Goal: Task Accomplishment & Management: Use online tool/utility

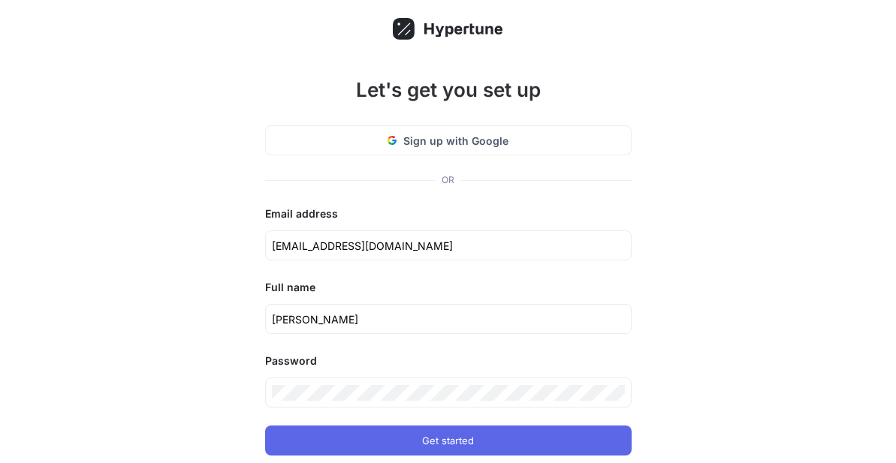
scroll to position [109, 0]
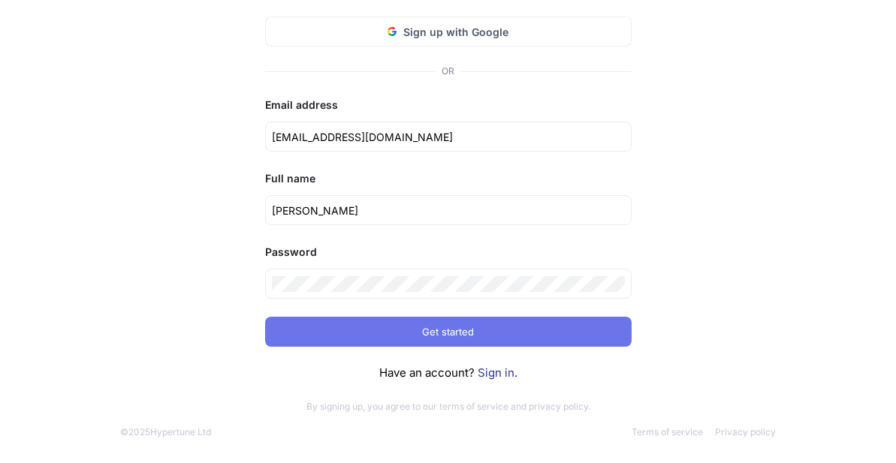
click at [474, 333] on span "Get started" at bounding box center [448, 331] width 52 height 9
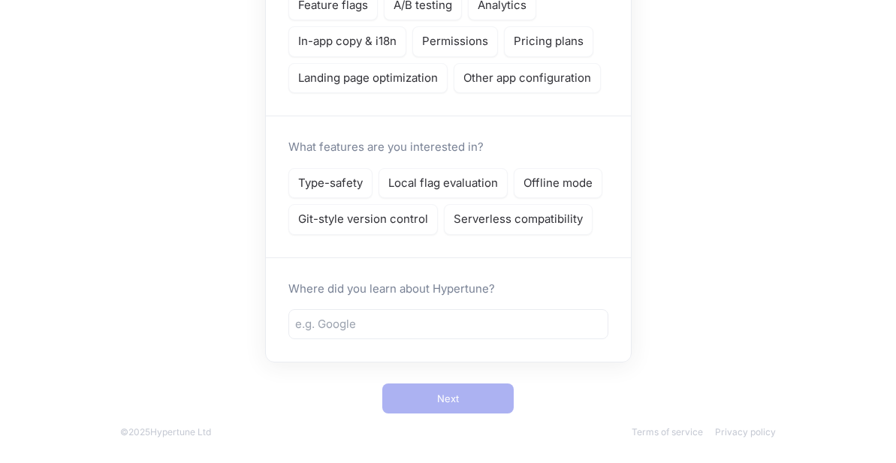
scroll to position [140, 0]
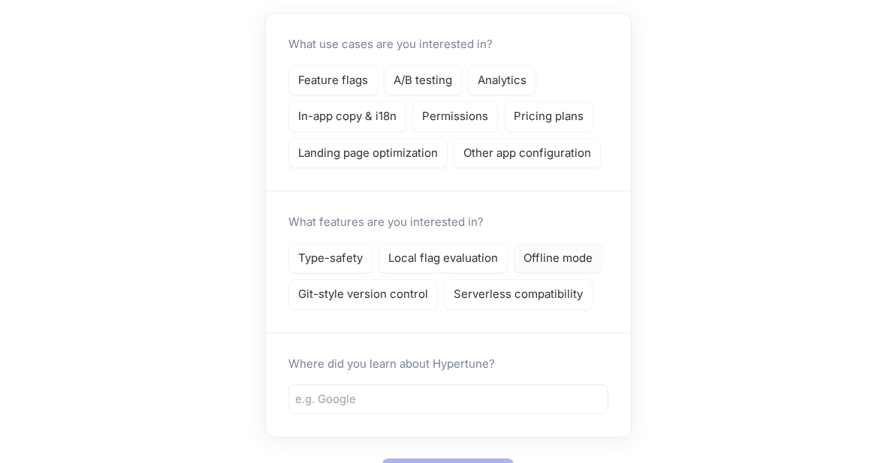
click at [564, 262] on p "Offline mode" at bounding box center [557, 258] width 69 height 17
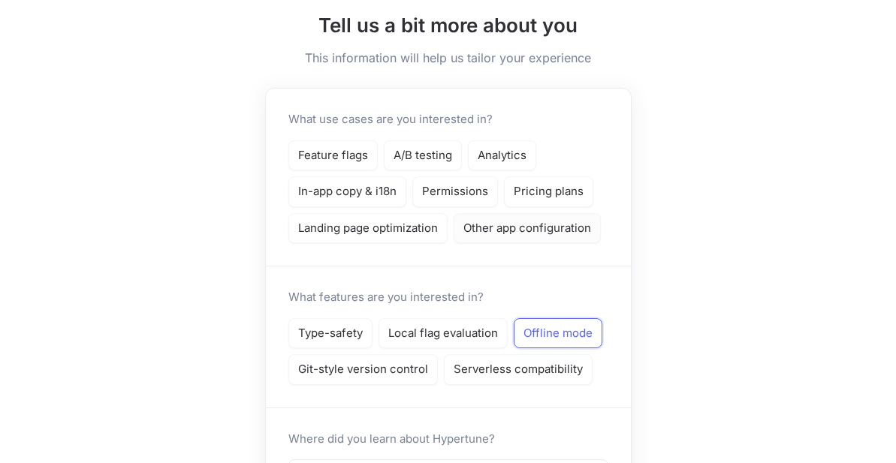
click at [543, 233] on p "Other app configuration" at bounding box center [527, 228] width 128 height 17
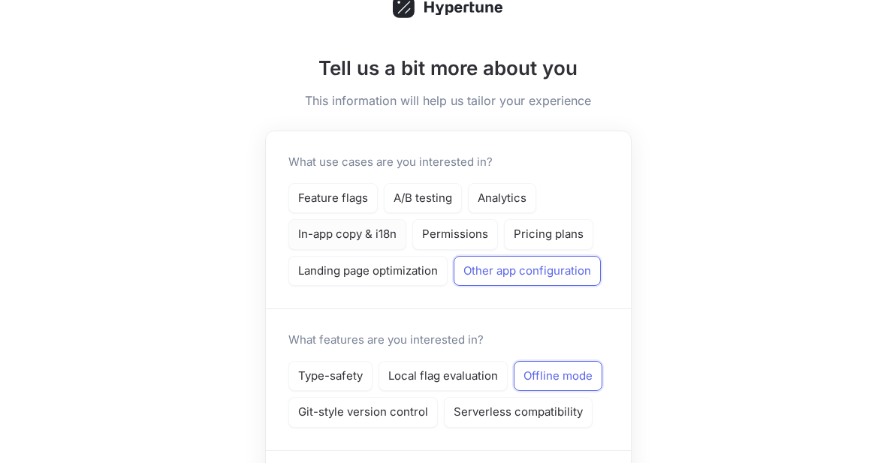
scroll to position [0, 0]
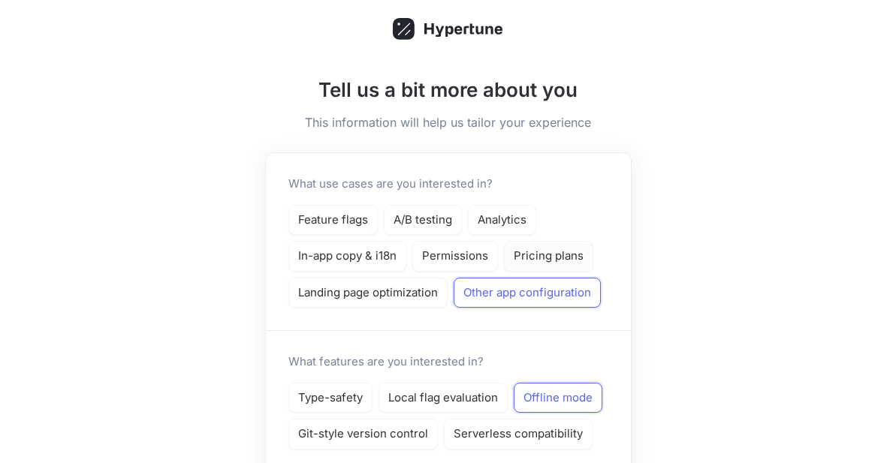
click at [553, 255] on p "Pricing plans" at bounding box center [549, 256] width 70 height 17
click at [375, 289] on p "Landing page optimization" at bounding box center [368, 293] width 140 height 17
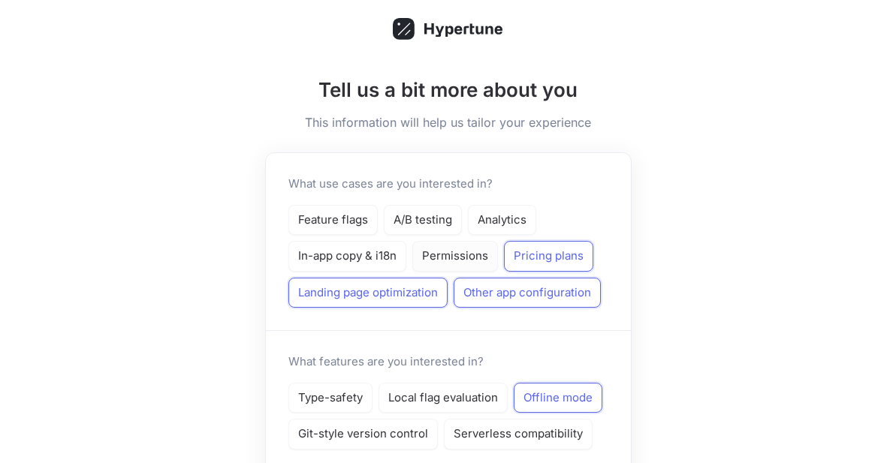
click at [450, 263] on p "Permissions" at bounding box center [455, 256] width 66 height 17
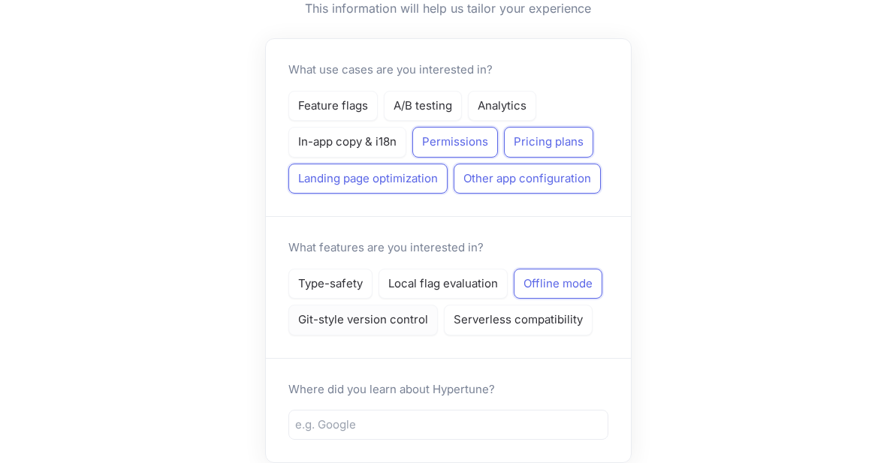
scroll to position [150, 0]
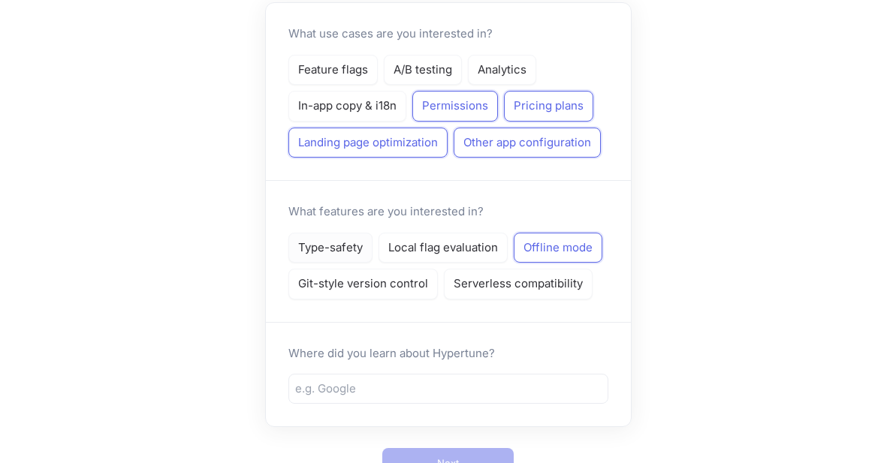
click at [323, 255] on p "Type-safety" at bounding box center [330, 248] width 65 height 17
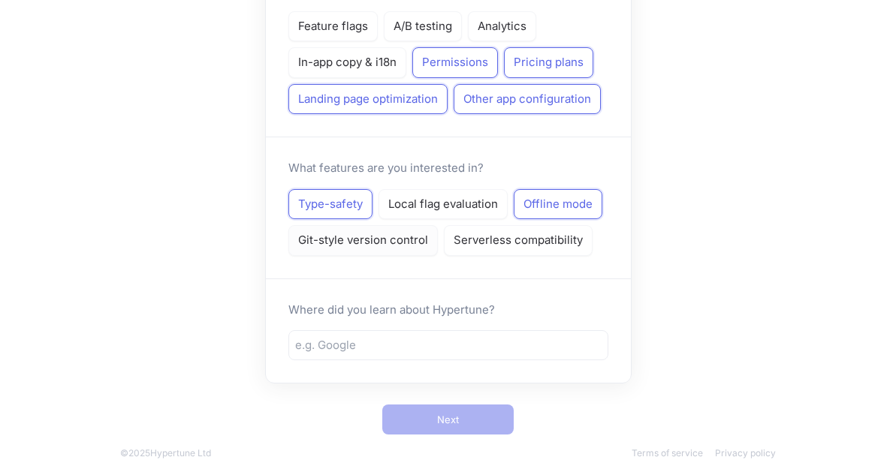
scroll to position [215, 0]
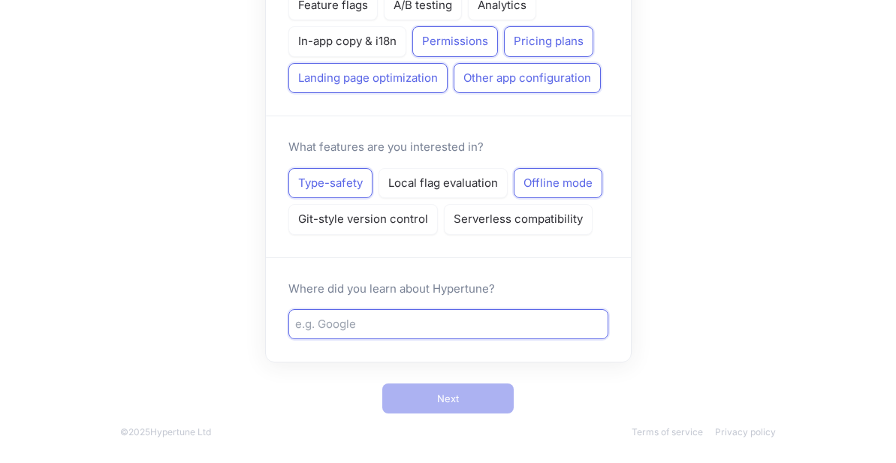
click at [464, 321] on input "text" at bounding box center [448, 324] width 306 height 17
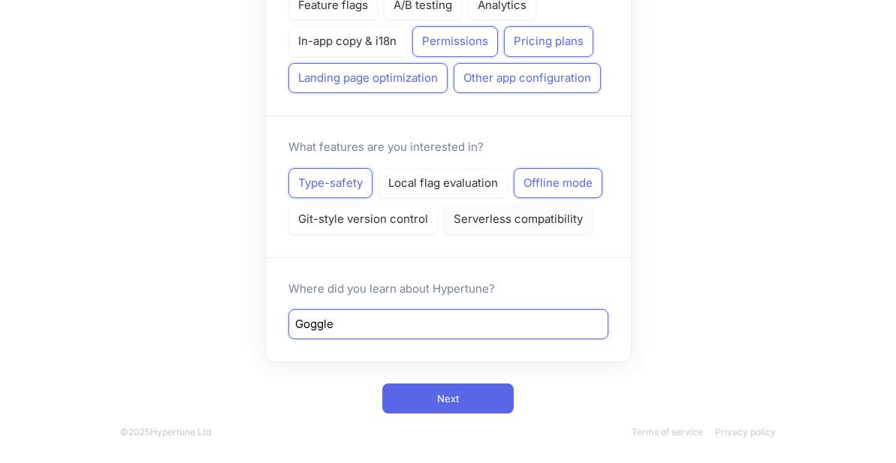
type input "Goggle"
click at [505, 214] on p "Serverless compatibility" at bounding box center [518, 219] width 129 height 17
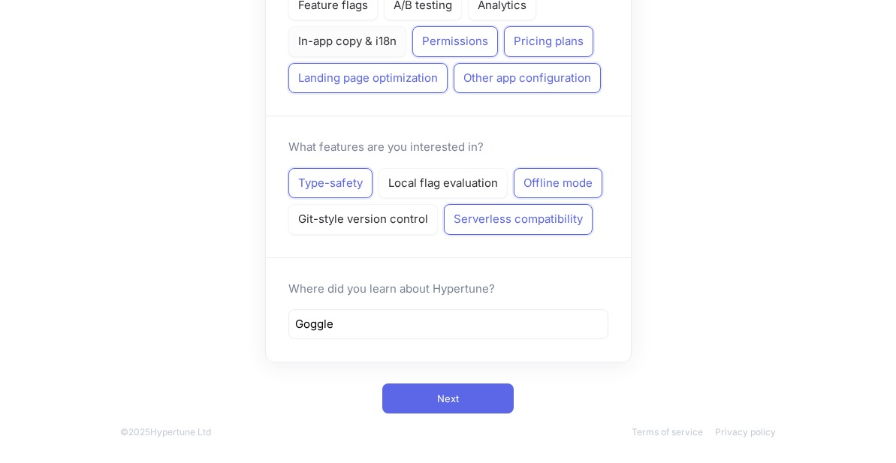
click at [340, 36] on p "In-app copy & i18n" at bounding box center [347, 41] width 98 height 17
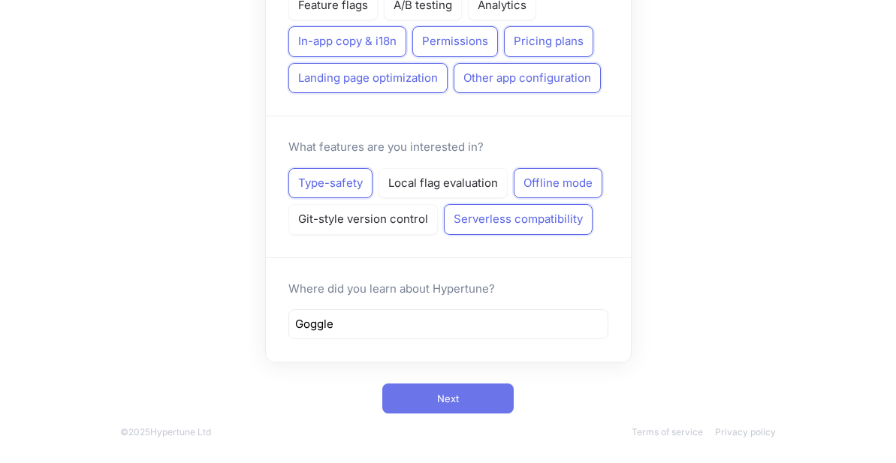
click at [452, 394] on span "Next" at bounding box center [448, 398] width 22 height 9
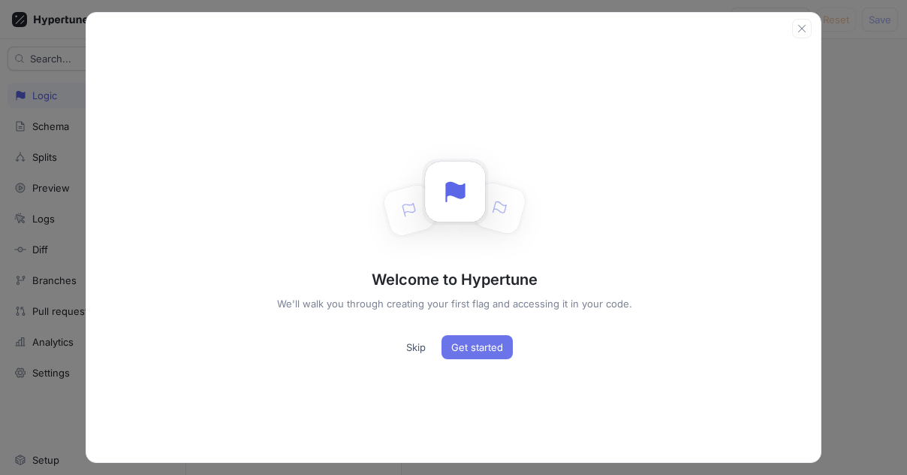
click at [465, 353] on button "Get started" at bounding box center [477, 347] width 71 height 24
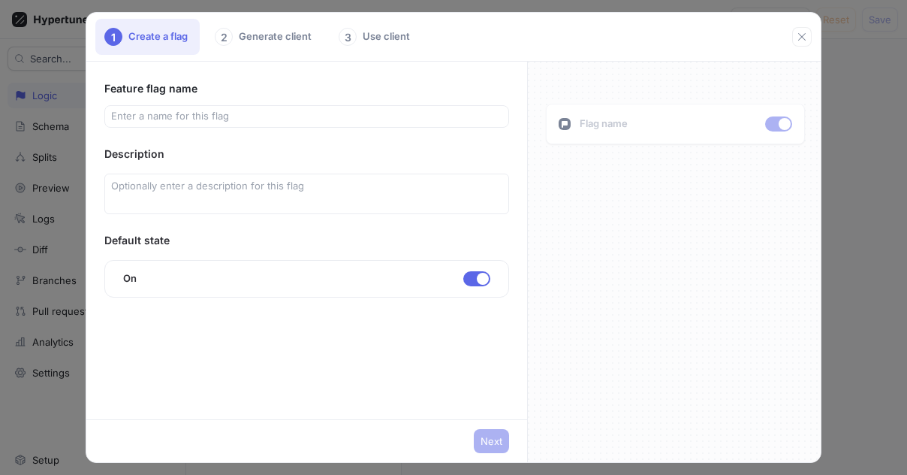
click at [265, 43] on div "2 Generate client" at bounding box center [265, 37] width 118 height 36
click at [264, 38] on div "2 Generate client" at bounding box center [265, 37] width 118 height 36
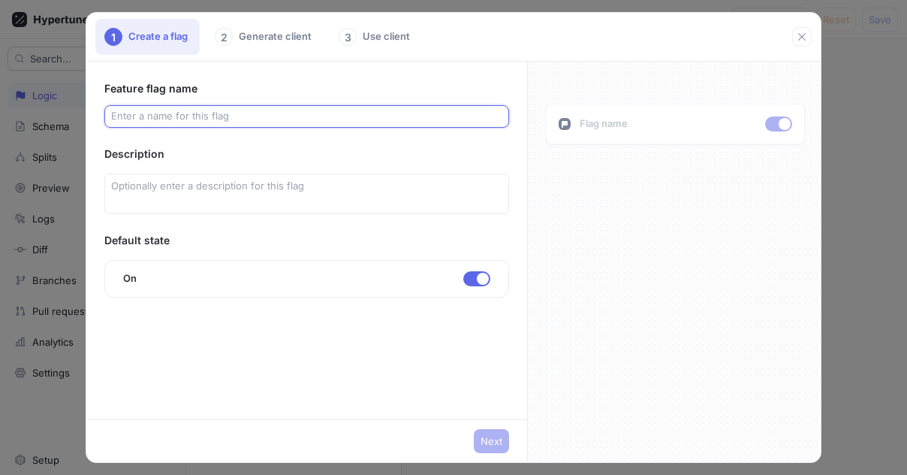
click at [176, 114] on input "text" at bounding box center [306, 116] width 391 height 15
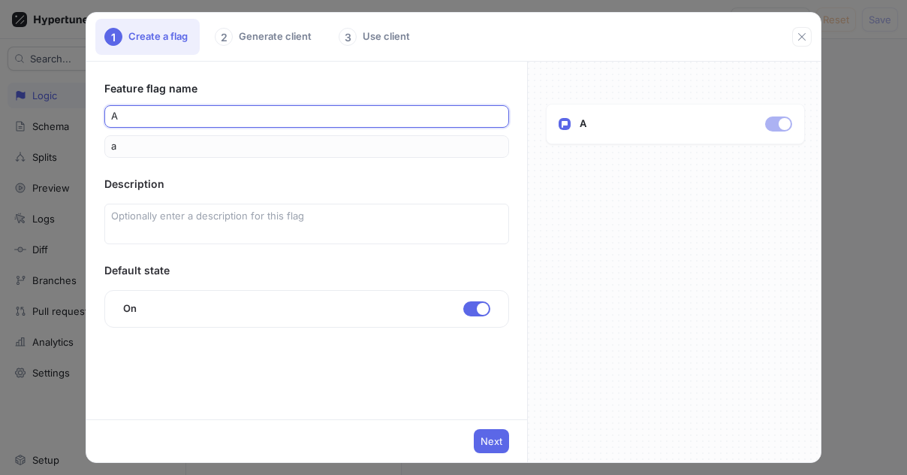
type input "AS"
type input "as"
type input "ASA"
type input "asa"
type input "ASAR"
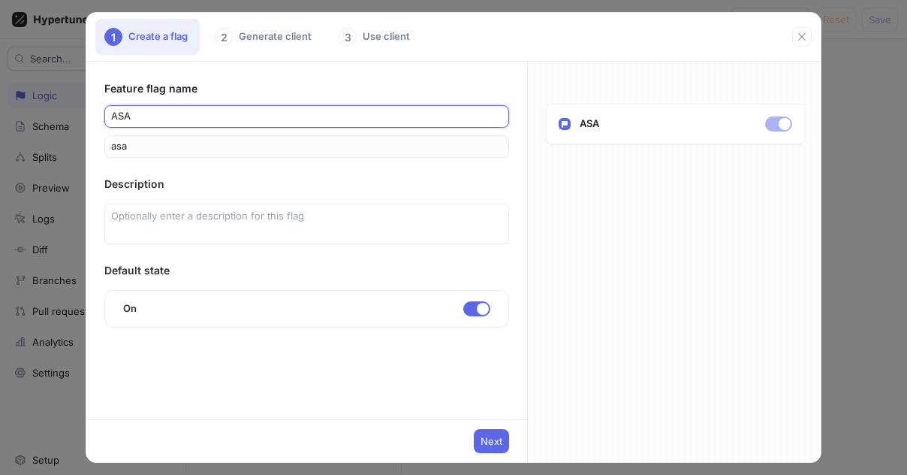
type input "asar"
type input "[PERSON_NAME]"
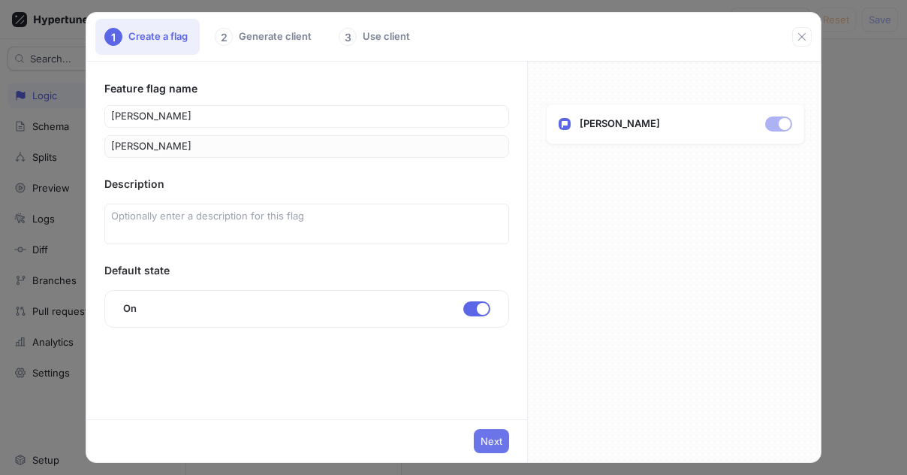
click at [485, 439] on span "Next" at bounding box center [492, 440] width 22 height 9
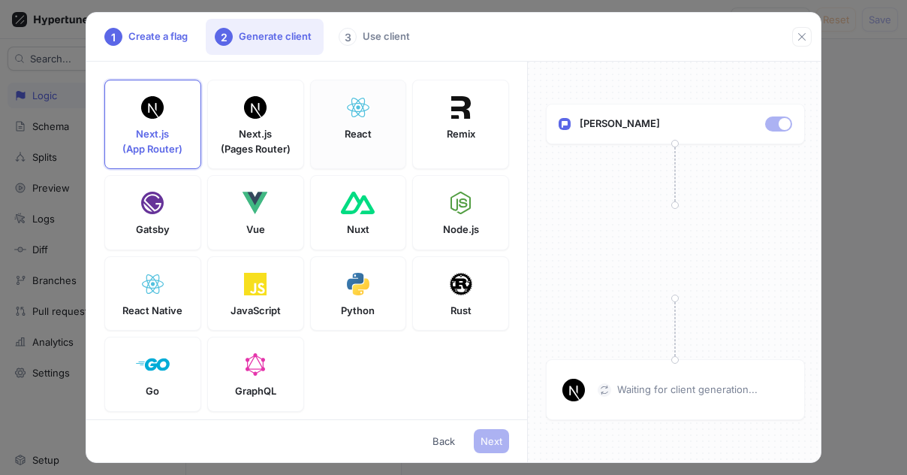
click at [345, 131] on p "React" at bounding box center [358, 134] width 27 height 15
type textarea "npm install hypertune"
type textarea "VITE_HYPERTUNE_TOKEN=U2FsdGVkX18/uiHlb3KmBA2HwdxxeJ3hykWwVSJvrFQ= HYPERTUNE_FRA…"
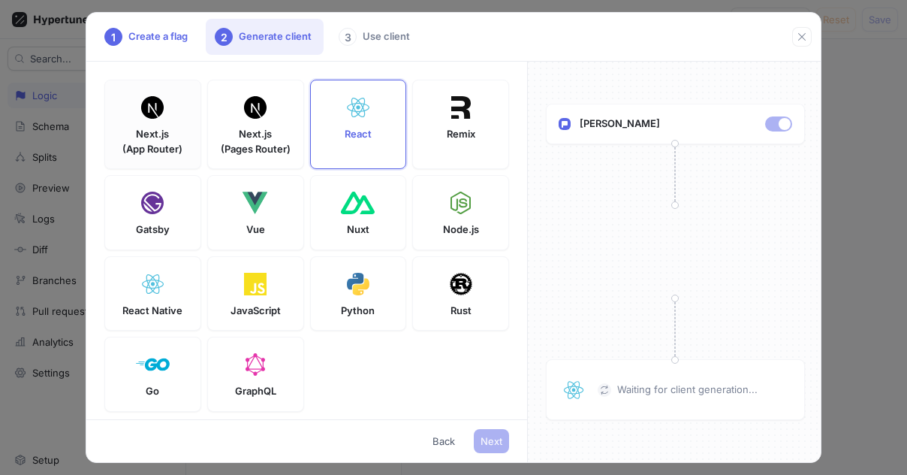
click at [161, 118] on img at bounding box center [152, 107] width 23 height 23
type textarea "npm install hypertune server-only"
type textarea "NEXT_PUBLIC_HYPERTUNE_TOKEN=U2FsdGVkX18/uiHlb3KmBA2HwdxxeJ3hykWwVSJvrFQ= HYPERT…"
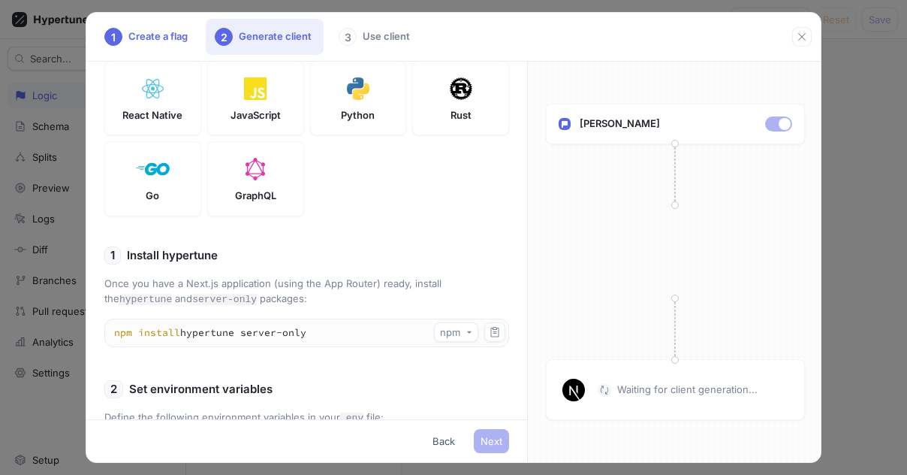
scroll to position [219, 0]
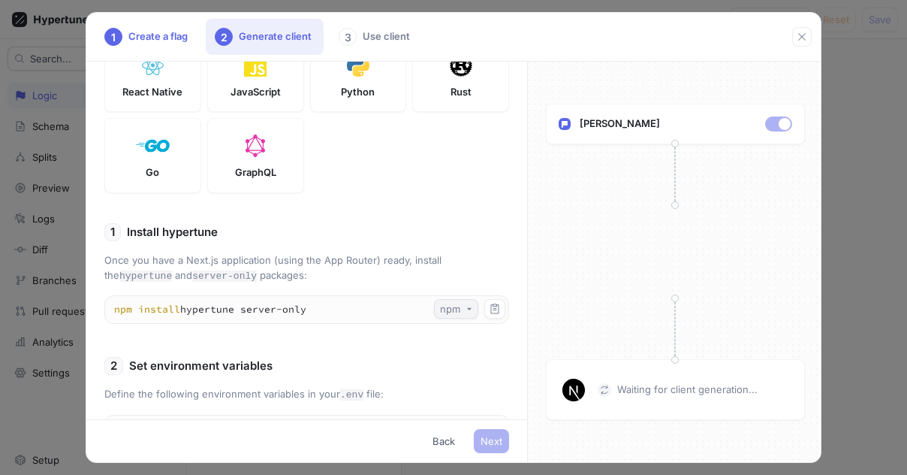
click at [466, 312] on icon "button" at bounding box center [469, 309] width 6 height 6
click at [450, 353] on span "npm" at bounding box center [443, 351] width 20 height 13
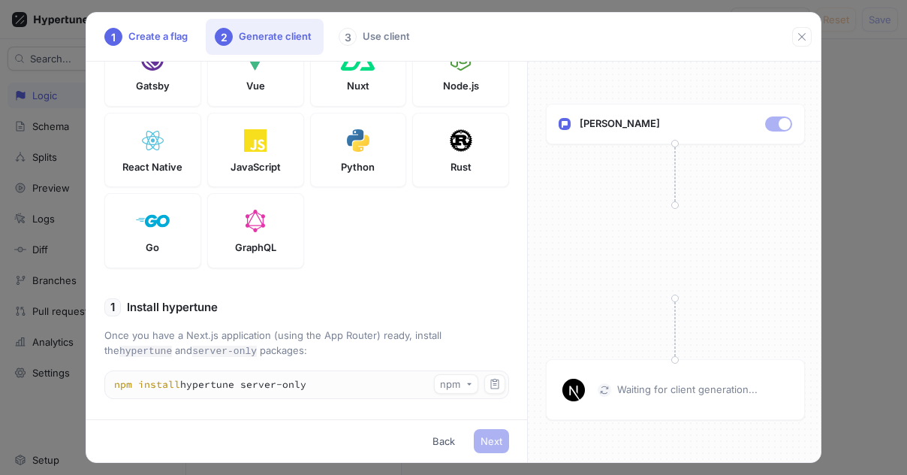
scroll to position [0, 0]
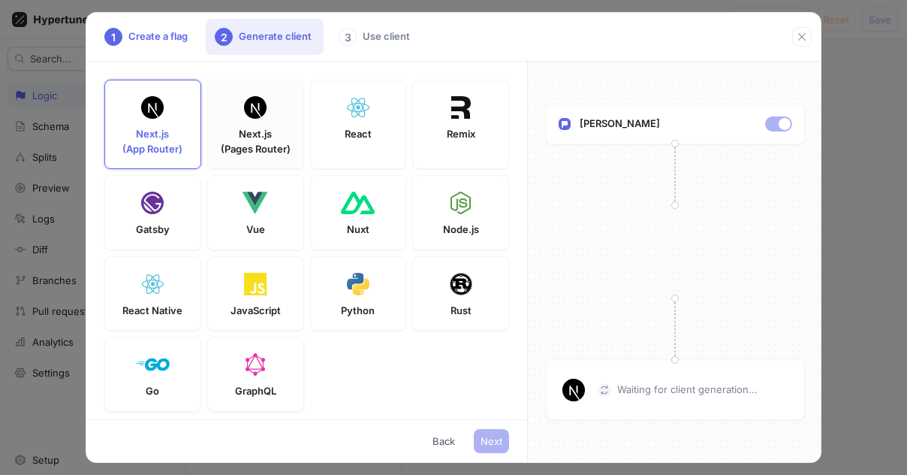
click at [251, 152] on p "Next.js (Pages Router)" at bounding box center [256, 141] width 70 height 29
type textarea "npm install hypertune"
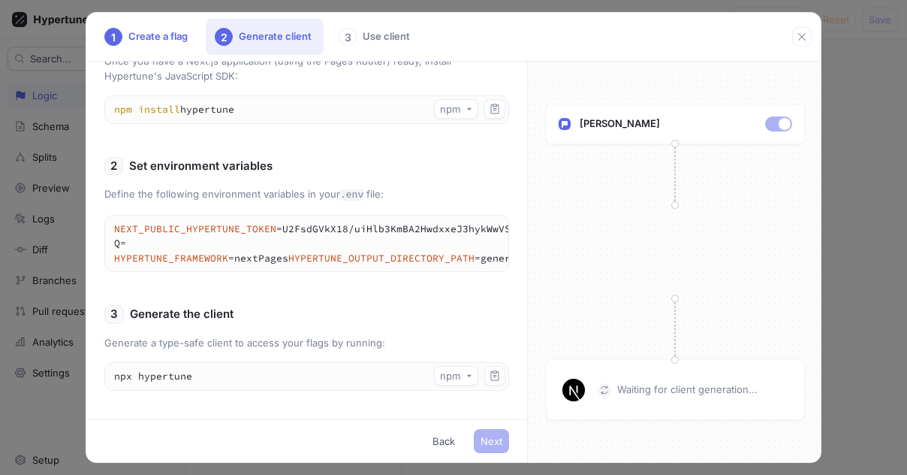
scroll to position [444, 0]
click at [714, 409] on div "Waiting for client generation..." at bounding box center [675, 389] width 259 height 61
click at [692, 376] on div "Waiting for client generation..." at bounding box center [675, 389] width 259 height 61
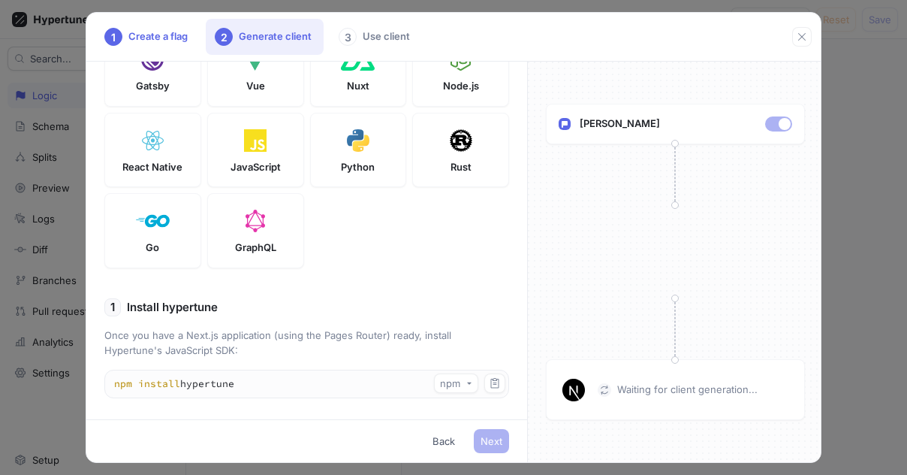
scroll to position [0, 0]
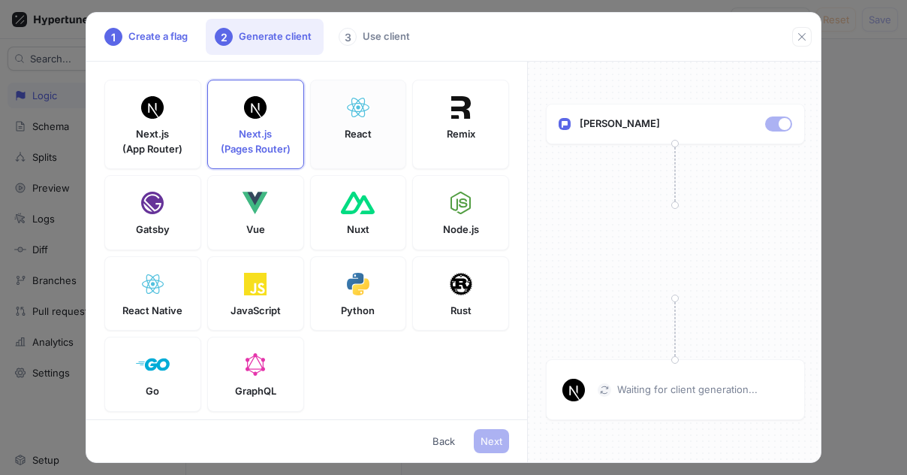
click at [370, 141] on div "React" at bounding box center [358, 124] width 97 height 89
type textarea "VITE_HYPERTUNE_TOKEN=U2FsdGVkX18/uiHlb3KmBA2HwdxxeJ3hykWwVSJvrFQ= HYPERTUNE_FRA…"
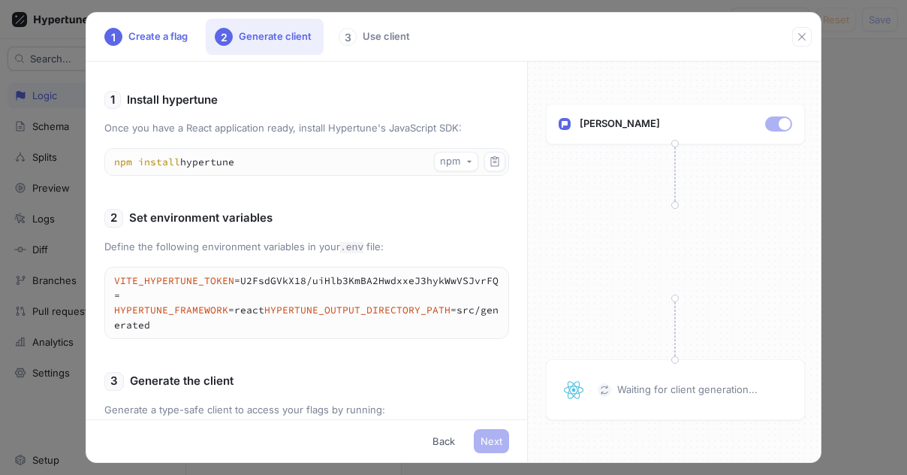
scroll to position [430, 0]
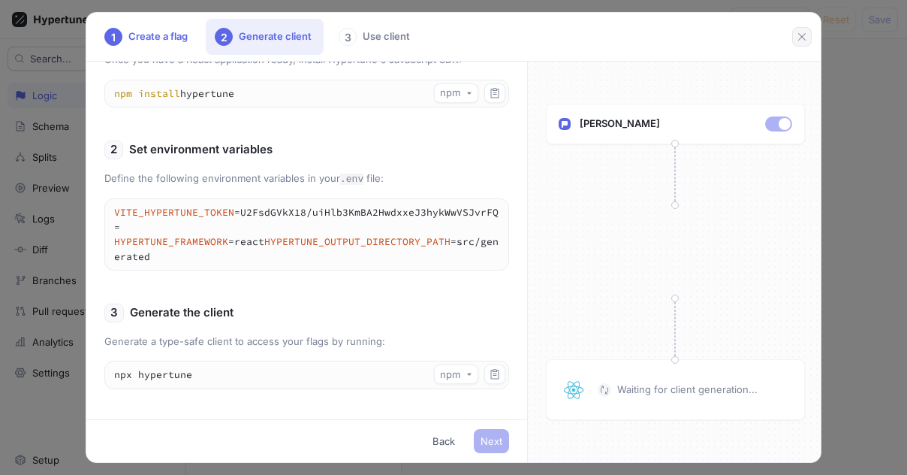
click at [800, 43] on button "button" at bounding box center [802, 37] width 20 height 20
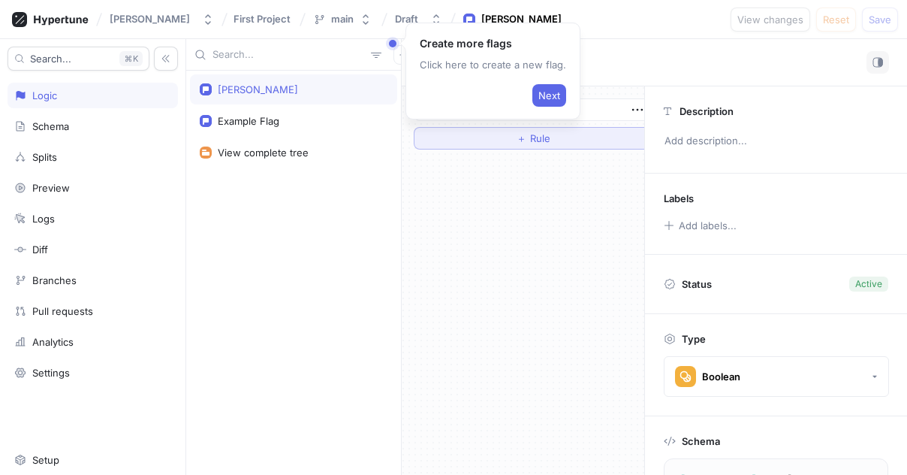
click at [553, 149] on button "＋ Rule" at bounding box center [533, 138] width 239 height 23
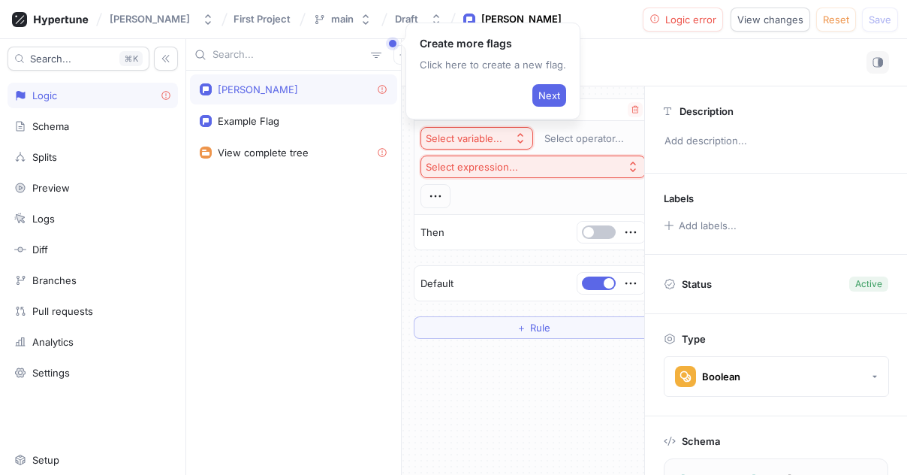
click at [558, 151] on div "Select variable... Select operator... Select expression..." at bounding box center [533, 167] width 225 height 81
click at [471, 111] on div "Create more flags Click here to create a new flag. Next" at bounding box center [492, 71] width 175 height 97
click at [833, 23] on span "Reset" at bounding box center [836, 19] width 26 height 9
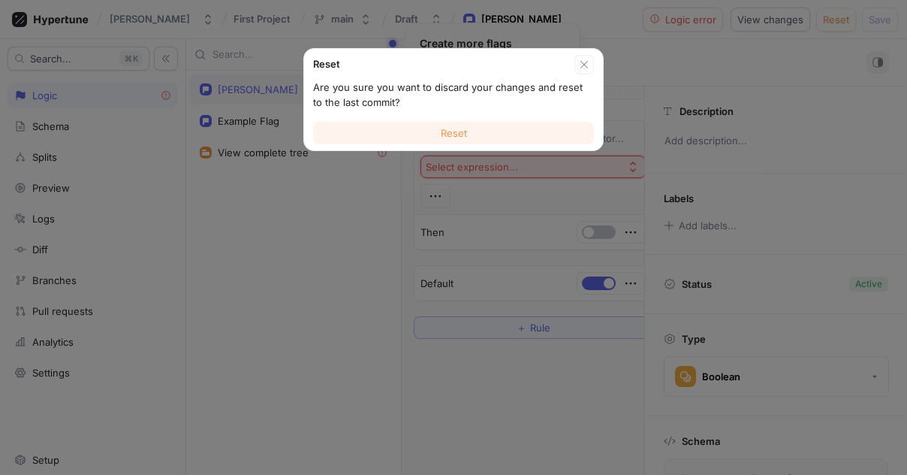
click at [464, 136] on span "Reset" at bounding box center [454, 132] width 26 height 9
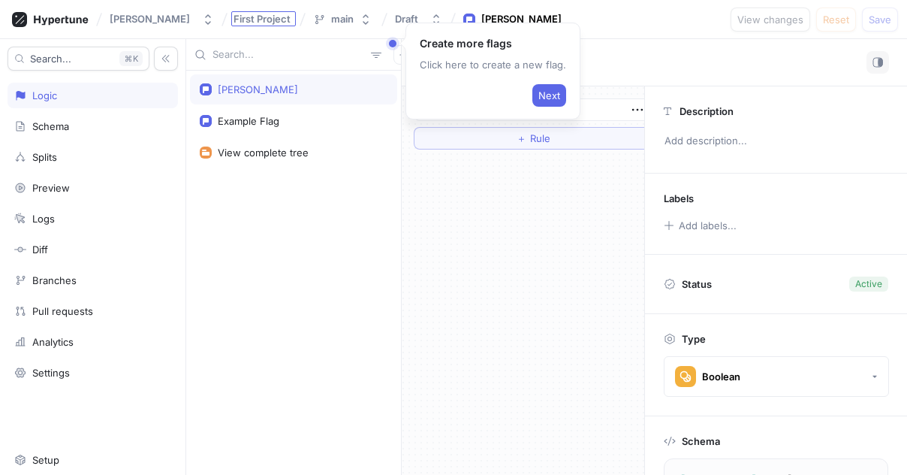
click at [291, 24] on span "First Project" at bounding box center [262, 19] width 57 height 11
click at [306, 20] on icon at bounding box center [303, 20] width 6 height 14
click at [354, 23] on div "main" at bounding box center [342, 19] width 23 height 13
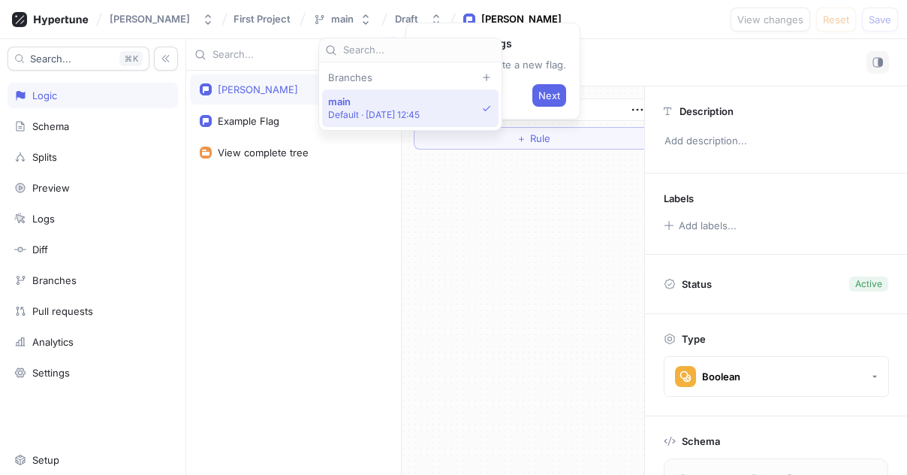
click at [369, 77] on div "Branches" at bounding box center [410, 77] width 176 height 12
click at [382, 110] on p "Default ‧ [DATE] 12:45" at bounding box center [374, 114] width 92 height 13
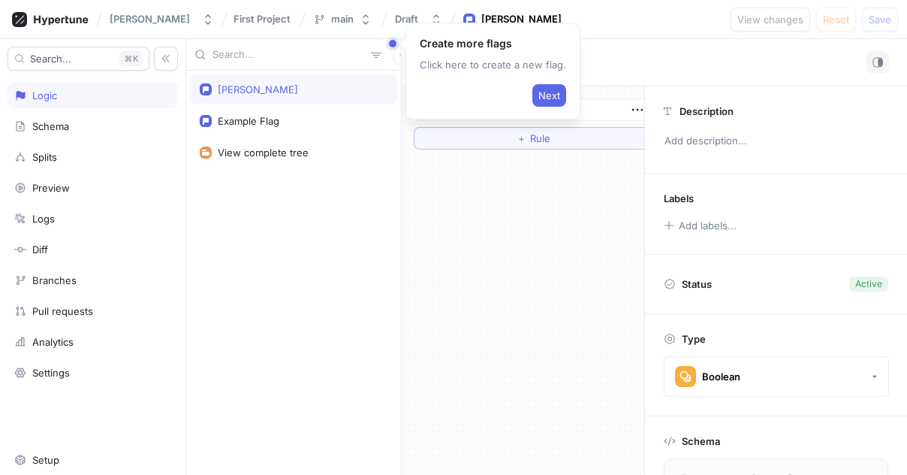
click at [505, 17] on div "[PERSON_NAME]" at bounding box center [521, 19] width 80 height 15
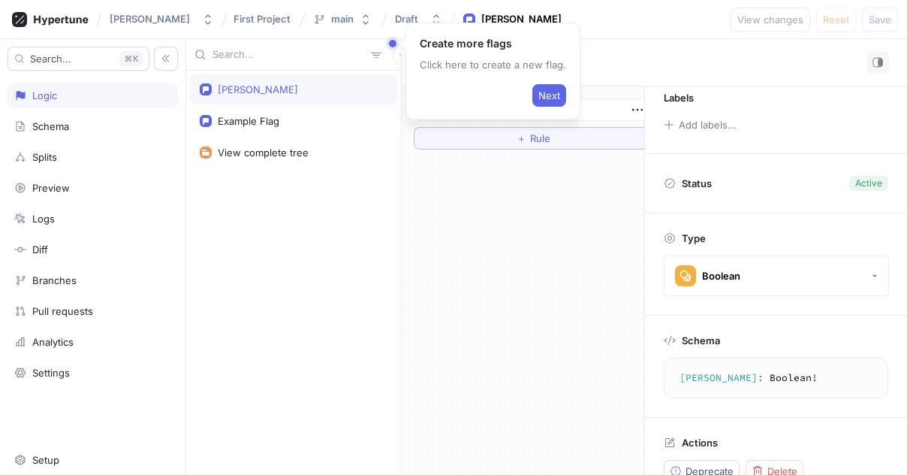
scroll to position [127, 0]
